Goal: Communication & Community: Ask a question

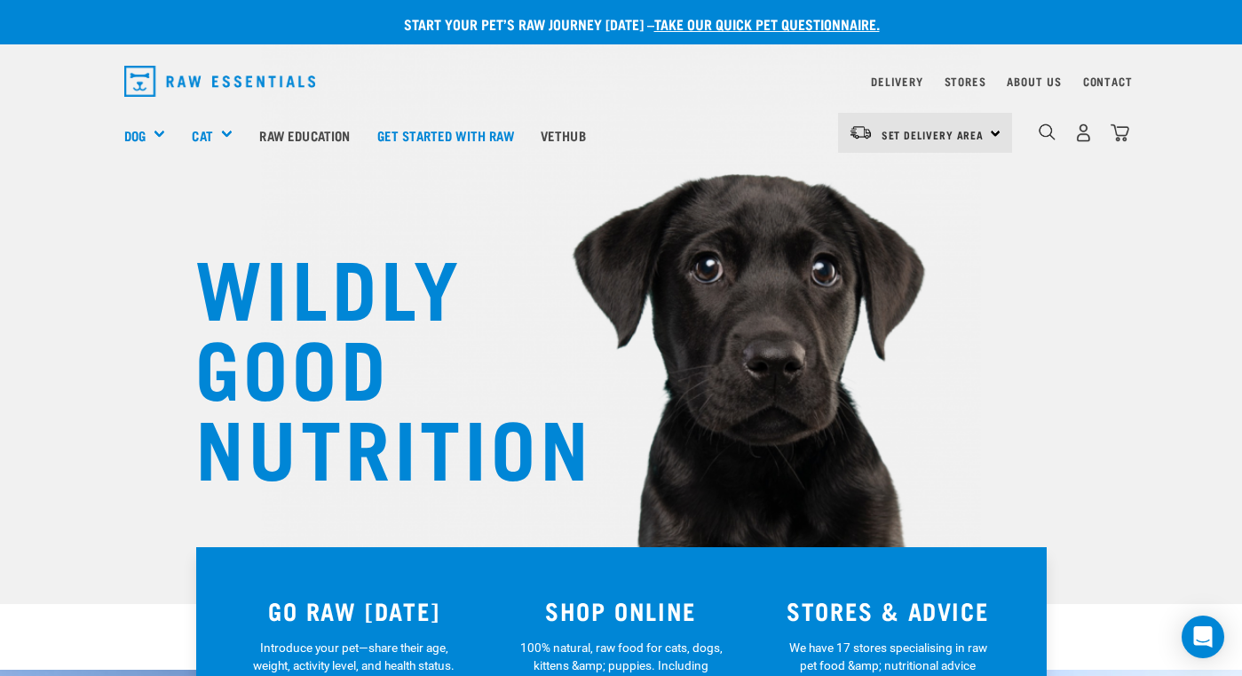
scroll to position [34, 0]
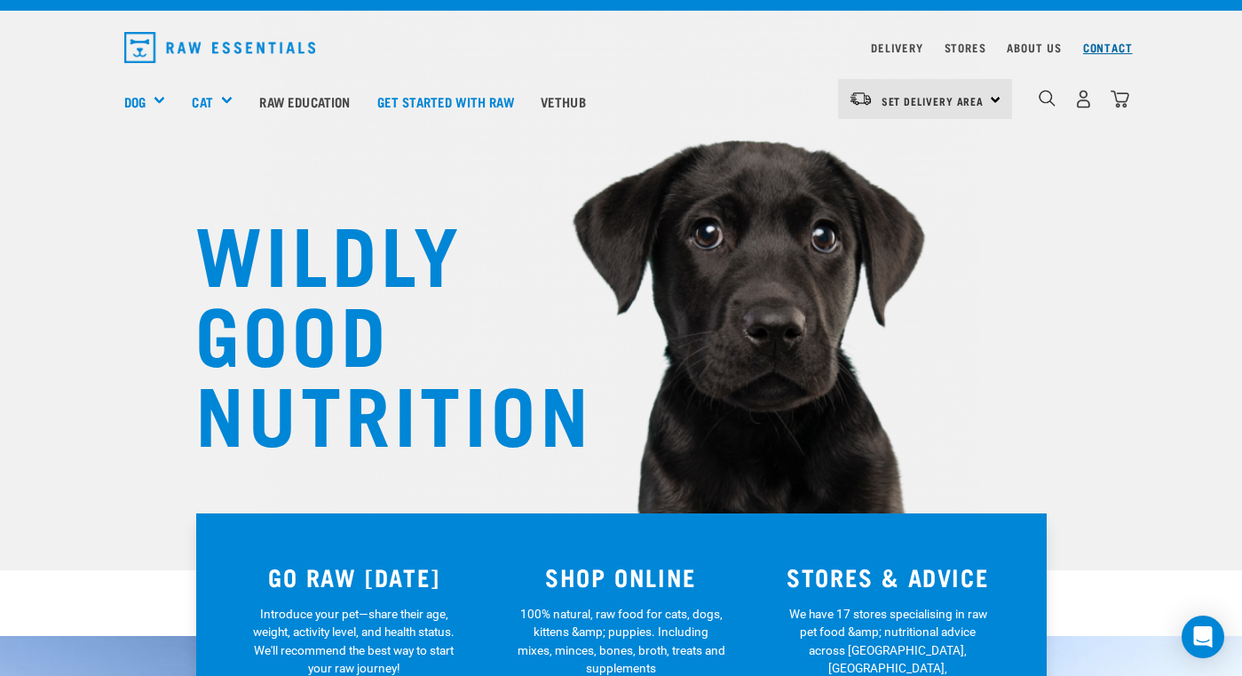
click at [1122, 51] on link "Contact" at bounding box center [1108, 47] width 50 height 6
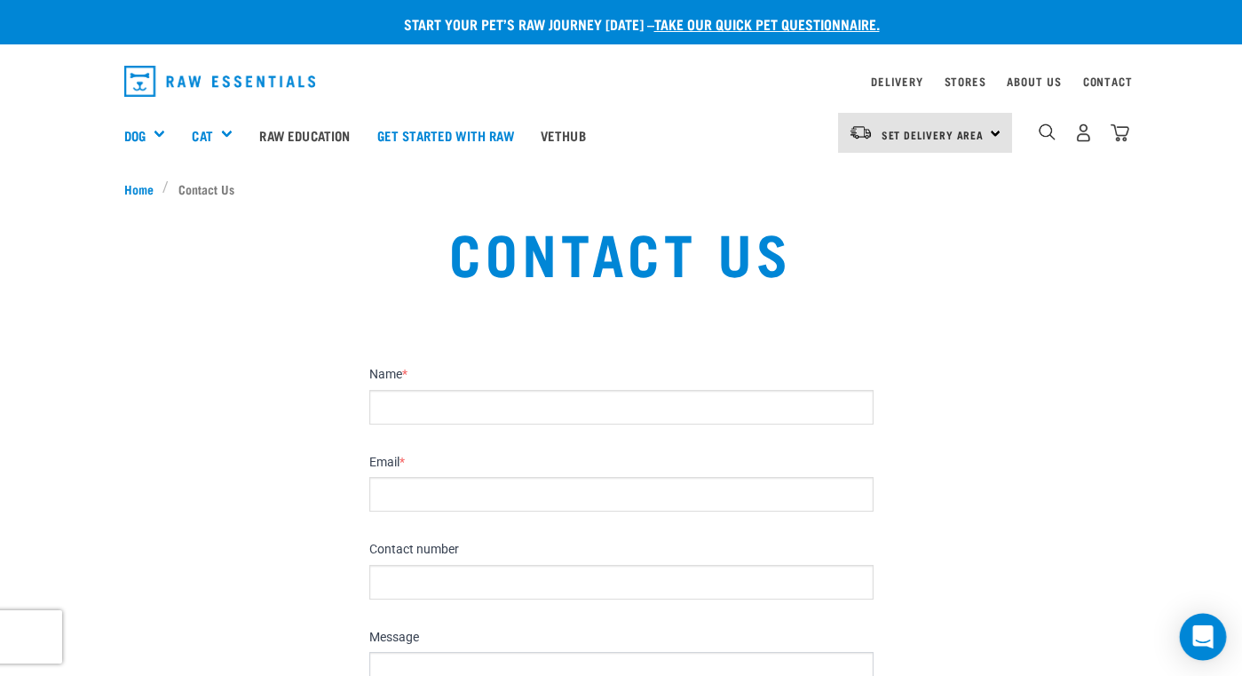
click at [1188, 623] on div "Open Intercom Messenger" at bounding box center [1203, 637] width 47 height 47
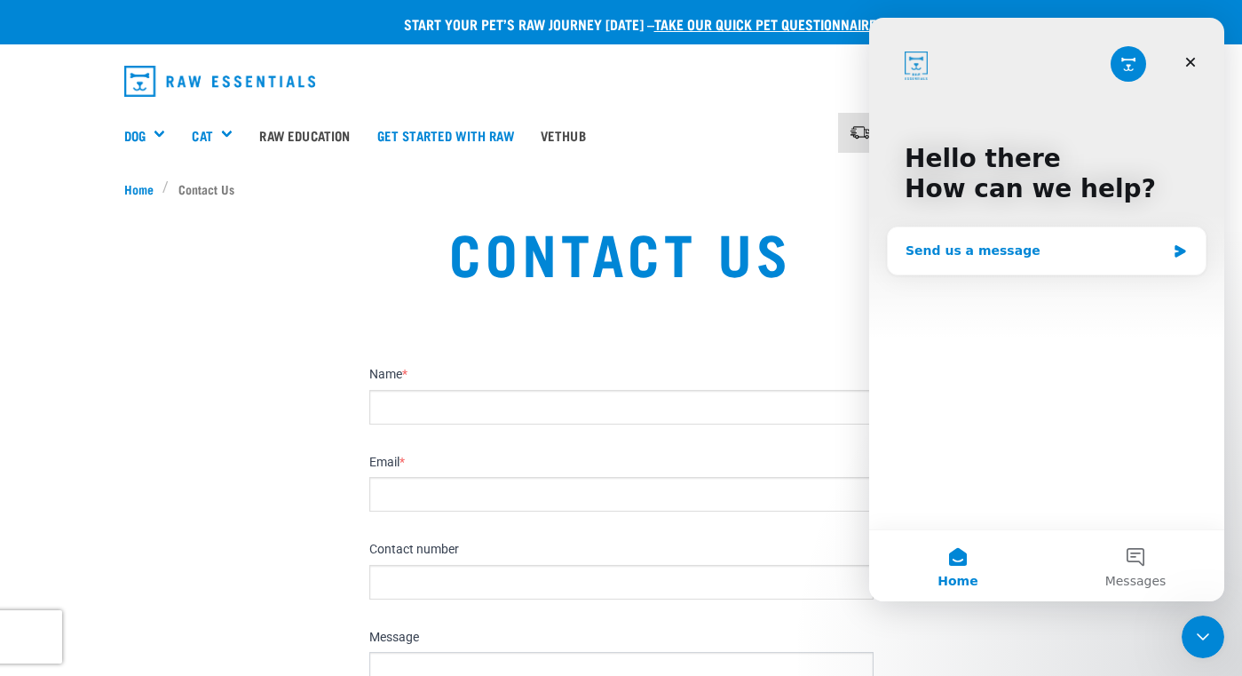
click at [1040, 238] on div "Send us a message" at bounding box center [1047, 250] width 318 height 47
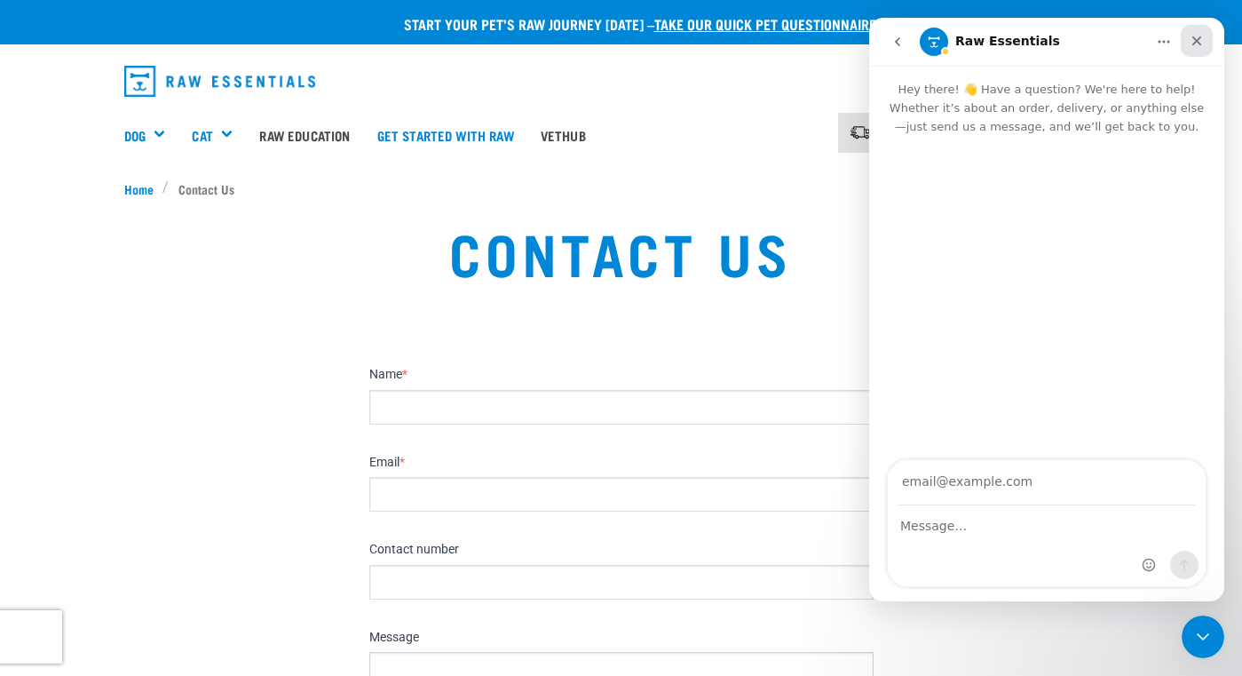
click at [1201, 46] on icon "Close" at bounding box center [1197, 41] width 14 height 14
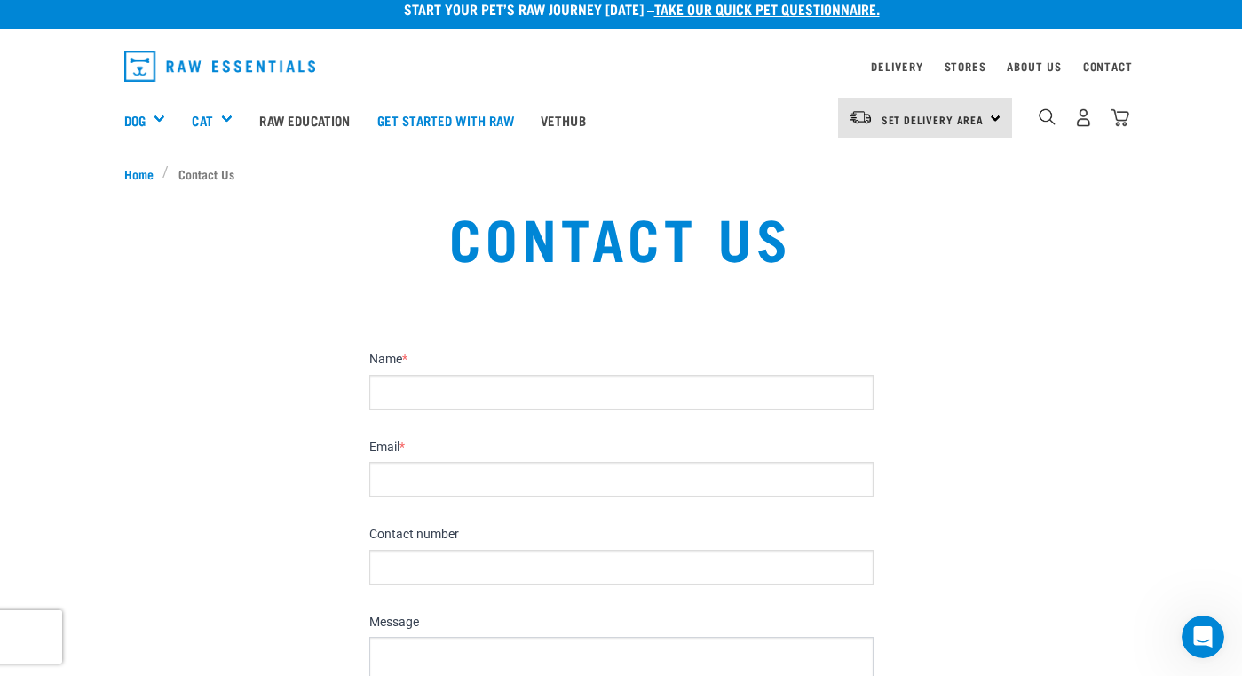
scroll to position [17, 0]
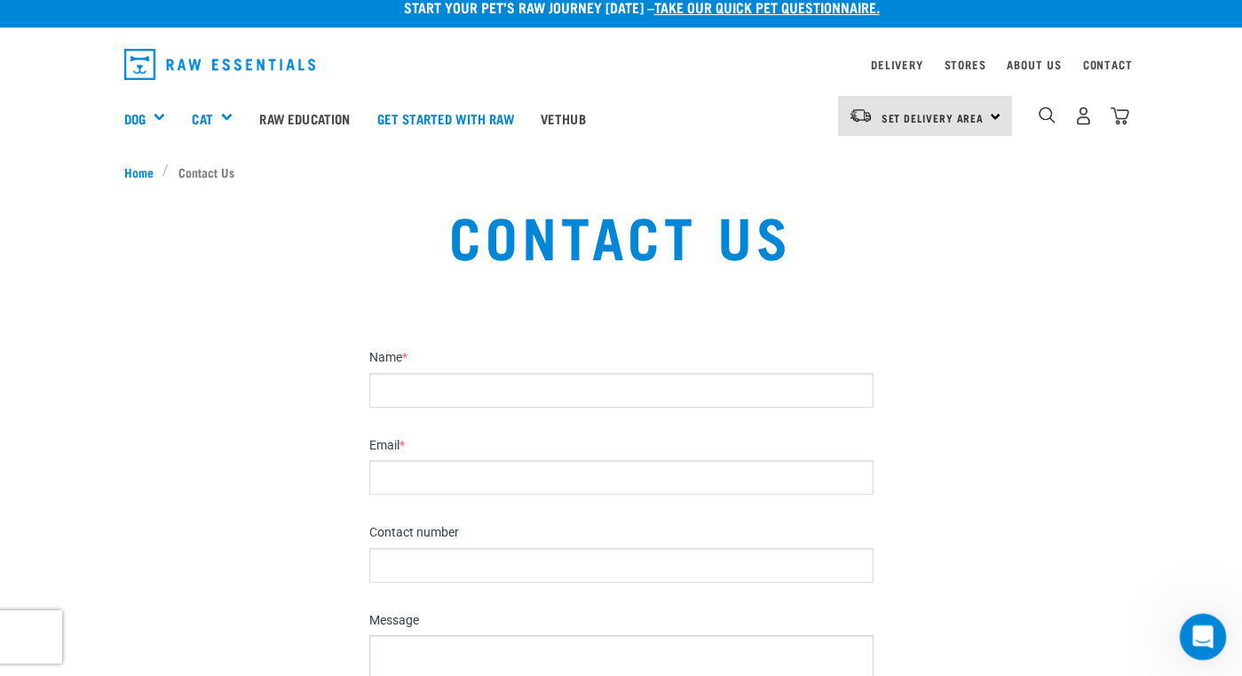
click at [1189, 638] on icon "Open Intercom Messenger" at bounding box center [1200, 634] width 29 height 29
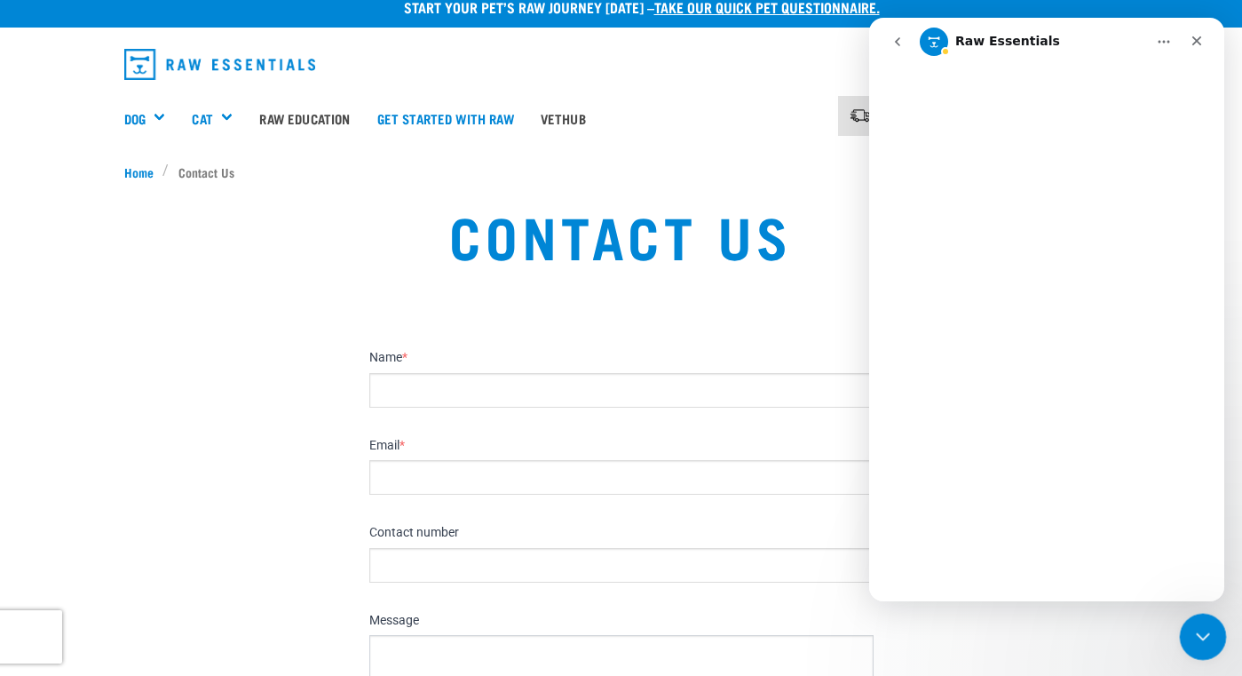
scroll to position [0, 0]
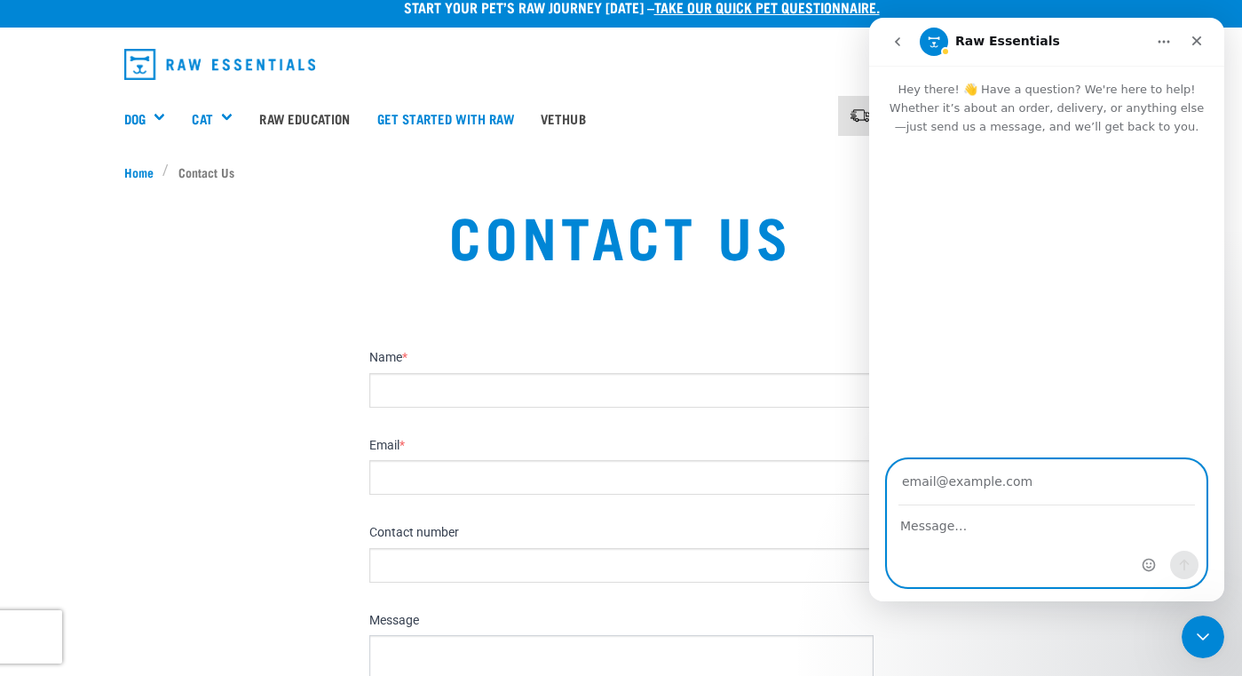
click at [1034, 530] on textarea "Message…" at bounding box center [1047, 521] width 318 height 30
click at [978, 487] on input "Your email" at bounding box center [1047, 482] width 297 height 45
type input "[PERSON_NAME][EMAIL_ADDRESS][DOMAIN_NAME]"
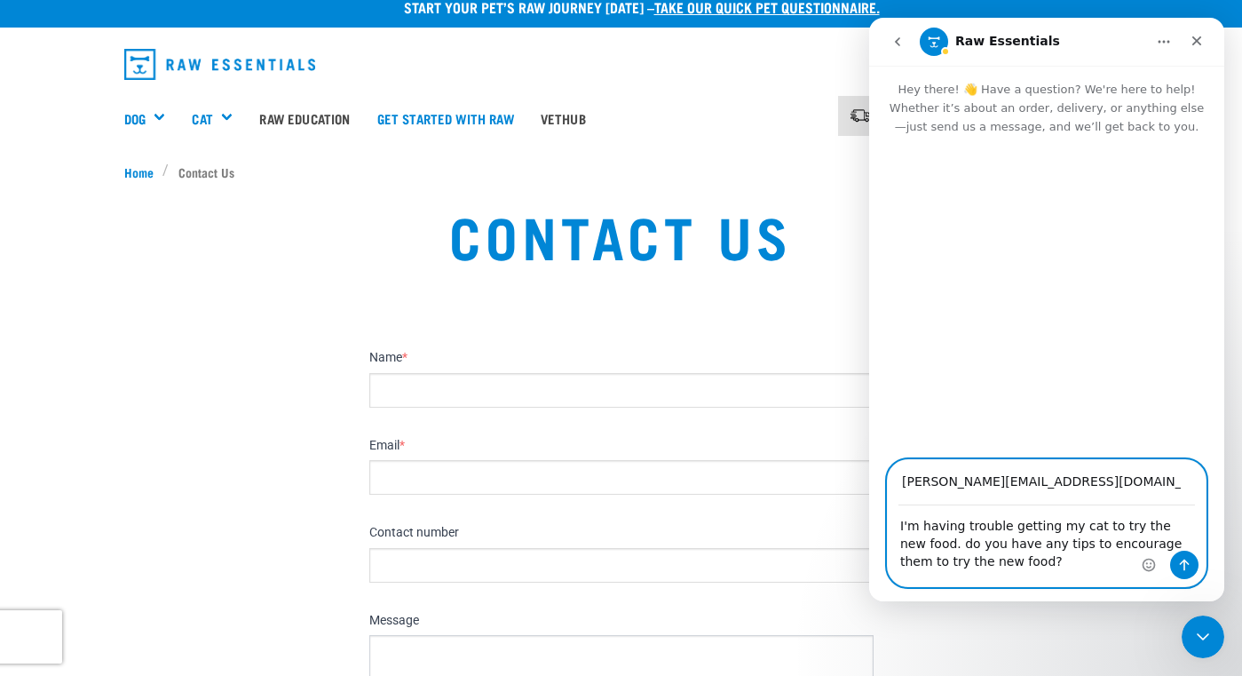
click at [1115, 528] on textarea "I'm having trouble getting my cat to try the new food. do you have any tips to …" at bounding box center [1047, 539] width 318 height 66
drag, startPoint x: 977, startPoint y: 562, endPoint x: 900, endPoint y: 564, distance: 76.4
click at [900, 564] on textarea "I'm having trouble getting my cat to eat the new food. do you have any tips to …" at bounding box center [1047, 539] width 318 height 66
type textarea "I'm having trouble getting my cat to eat the new food. do you have any tips to …"
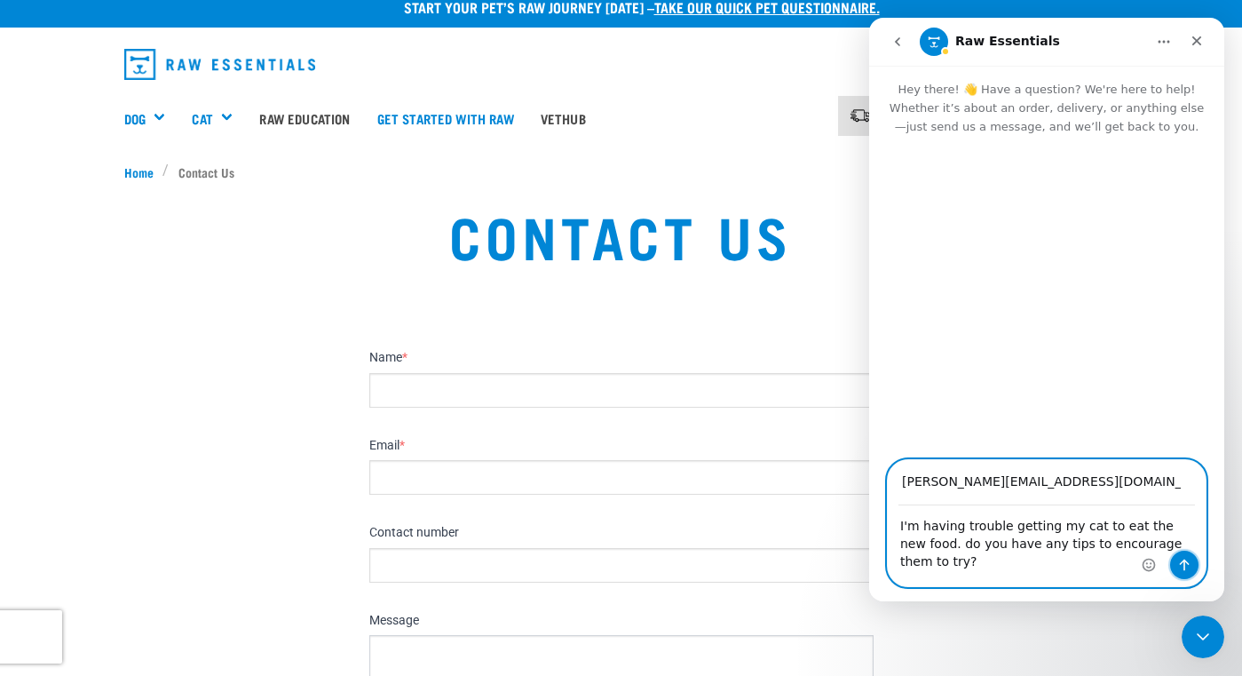
click at [1178, 560] on icon "Send a message…" at bounding box center [1184, 565] width 14 height 14
